Goal: Information Seeking & Learning: Learn about a topic

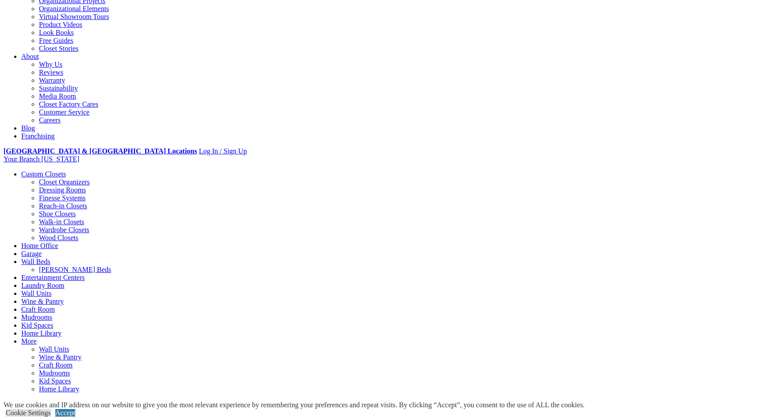
scroll to position [195, 0]
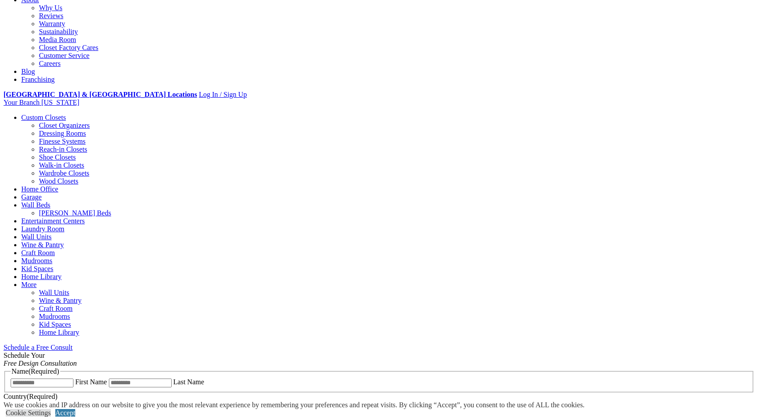
scroll to position [250, 0]
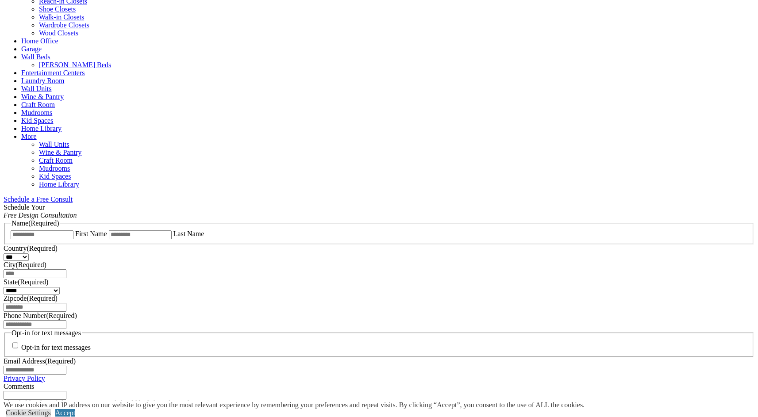
scroll to position [399, 0]
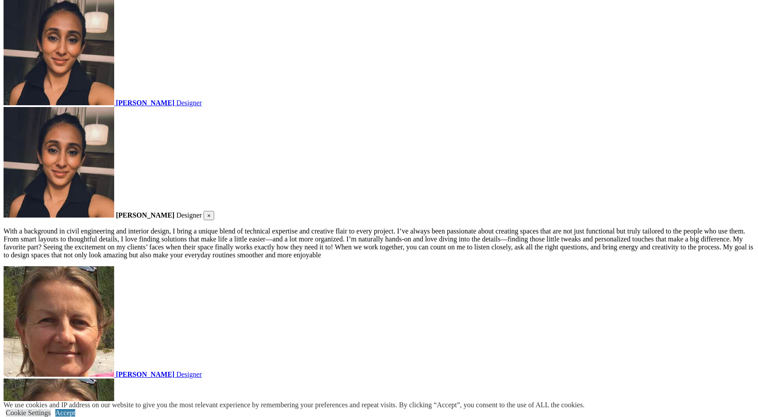
scroll to position [1534, 0]
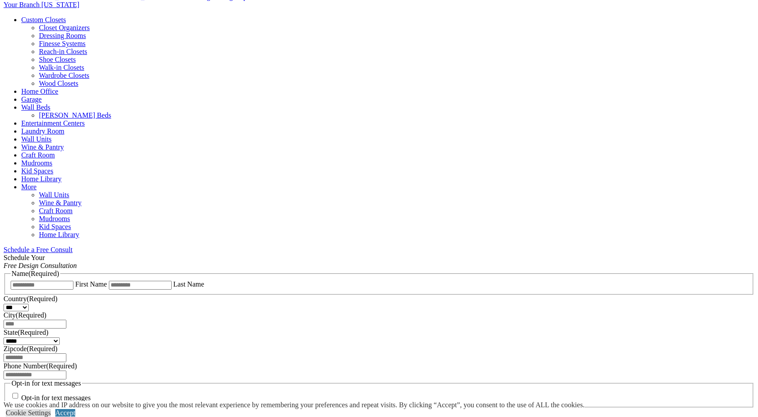
scroll to position [414, 0]
